Goal: Task Accomplishment & Management: Complete application form

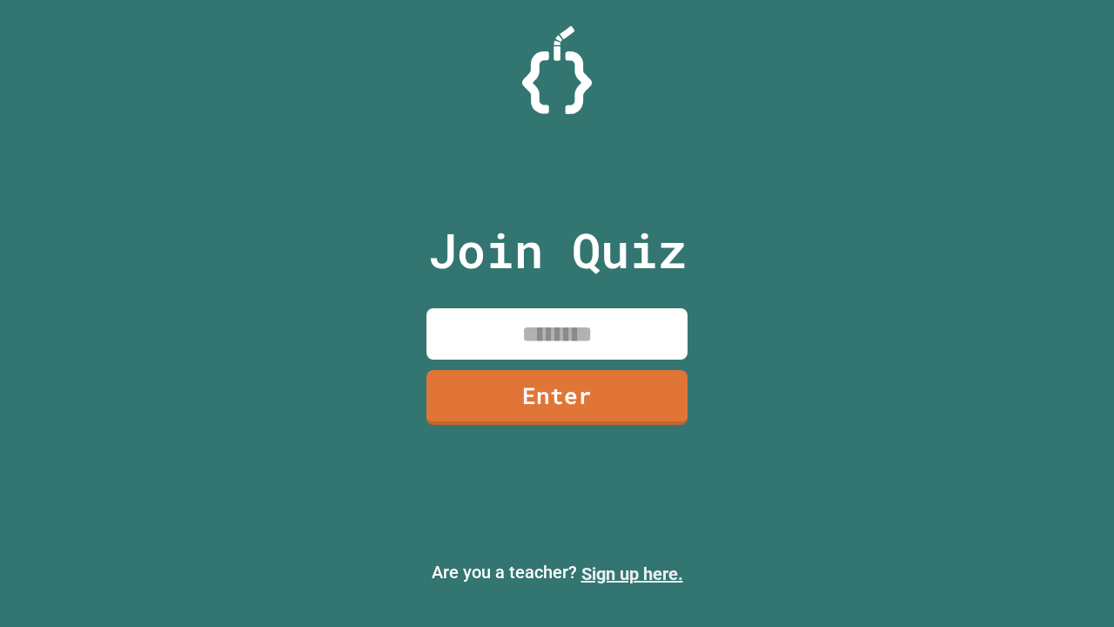
click at [632, 574] on link "Sign up here." at bounding box center [632, 573] width 102 height 21
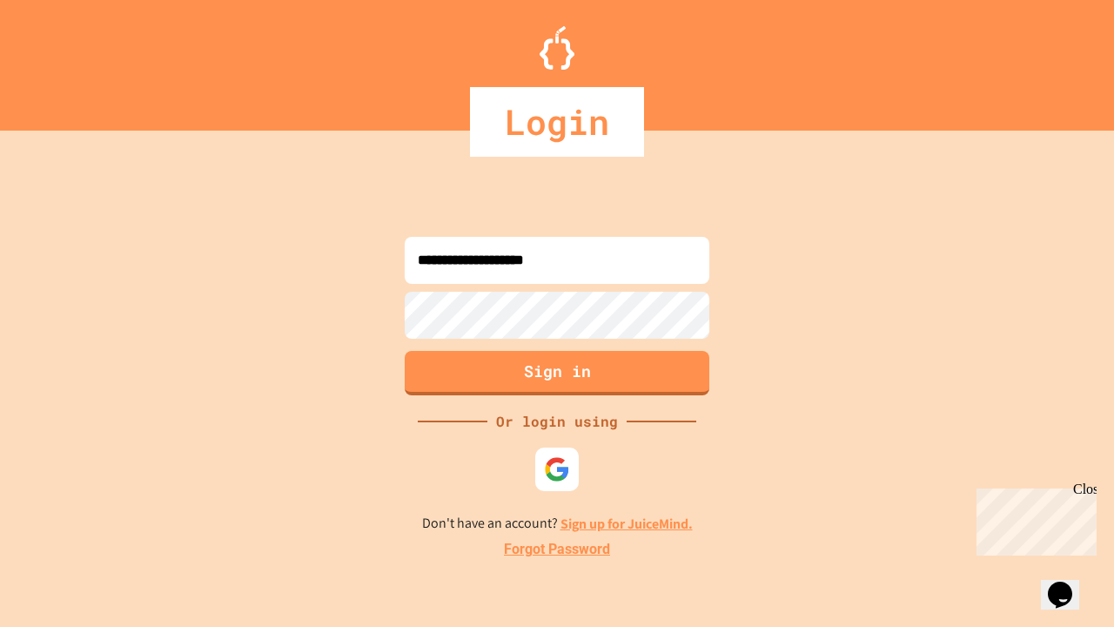
type input "**********"
